Goal: Task Accomplishment & Management: Use online tool/utility

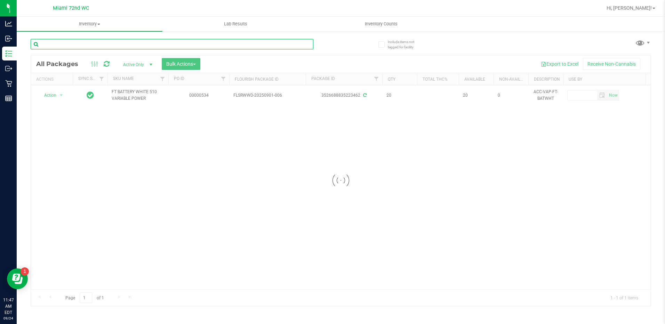
click at [206, 46] on input "text" at bounding box center [172, 44] width 283 height 10
type input "5750730863401727"
click at [54, 95] on div at bounding box center [341, 180] width 620 height 251
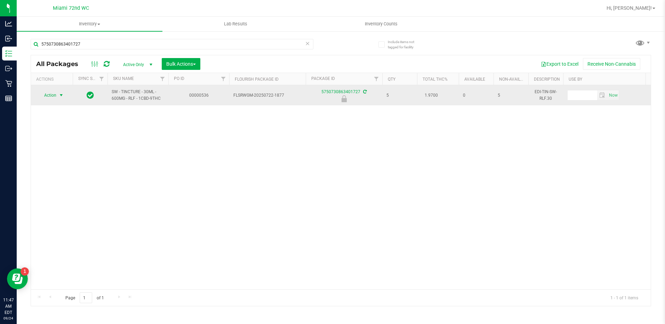
click at [58, 94] on span "select" at bounding box center [61, 96] width 6 height 6
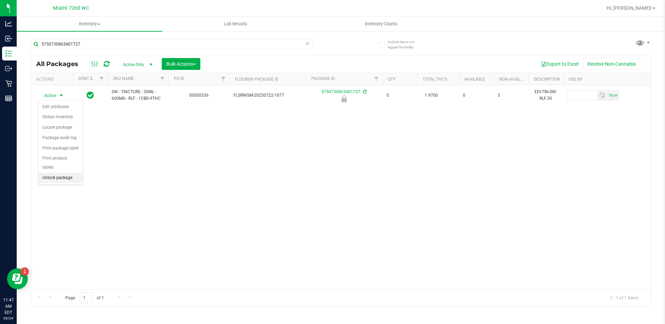
click at [69, 173] on li "Unlock package" at bounding box center [60, 178] width 45 height 10
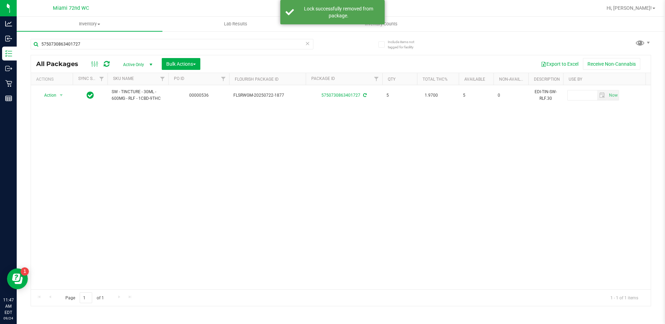
click at [306, 42] on icon at bounding box center [307, 43] width 5 height 8
